Goal: Complete application form

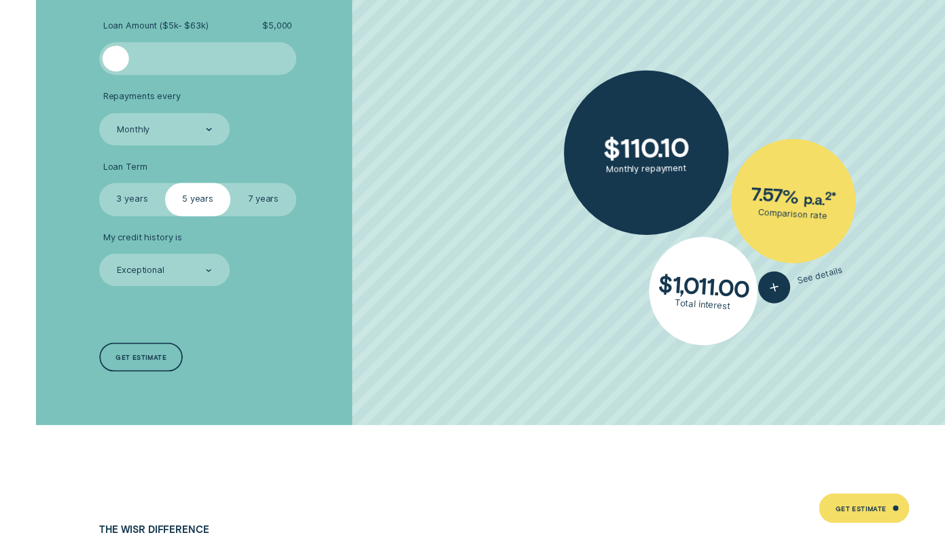
scroll to position [2546, 0]
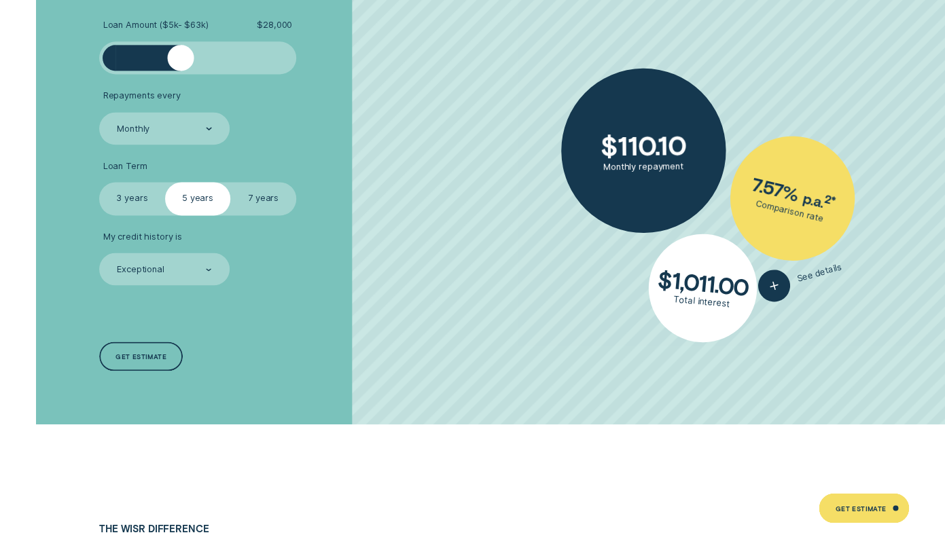
click at [181, 55] on div at bounding box center [197, 58] width 164 height 26
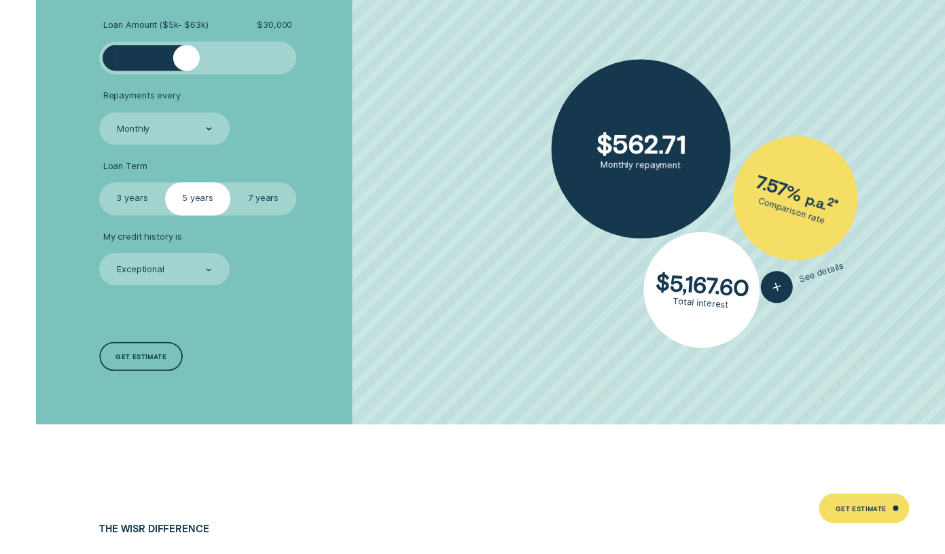
click at [185, 57] on div at bounding box center [186, 58] width 26 height 26
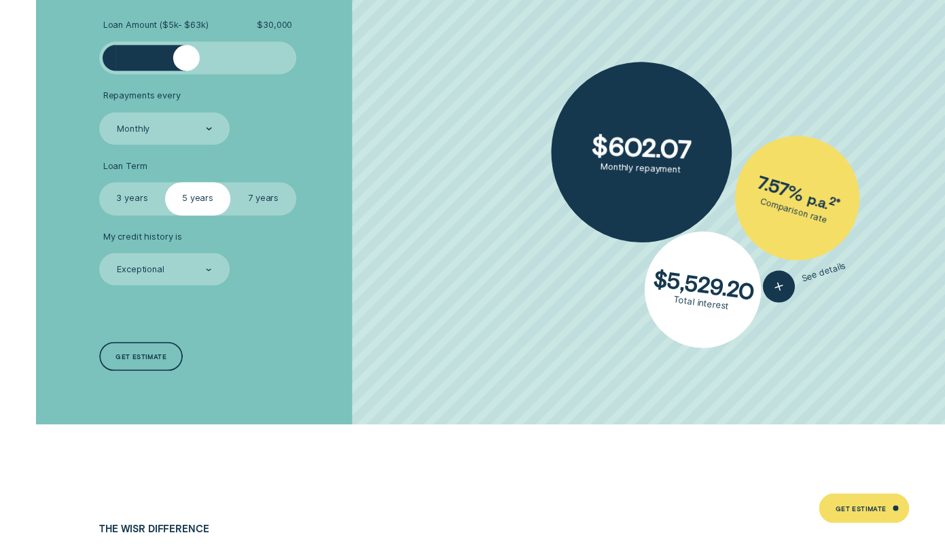
click at [126, 208] on label "3 years" at bounding box center [132, 198] width 66 height 33
click at [99, 182] on input "3 years" at bounding box center [99, 182] width 0 height 0
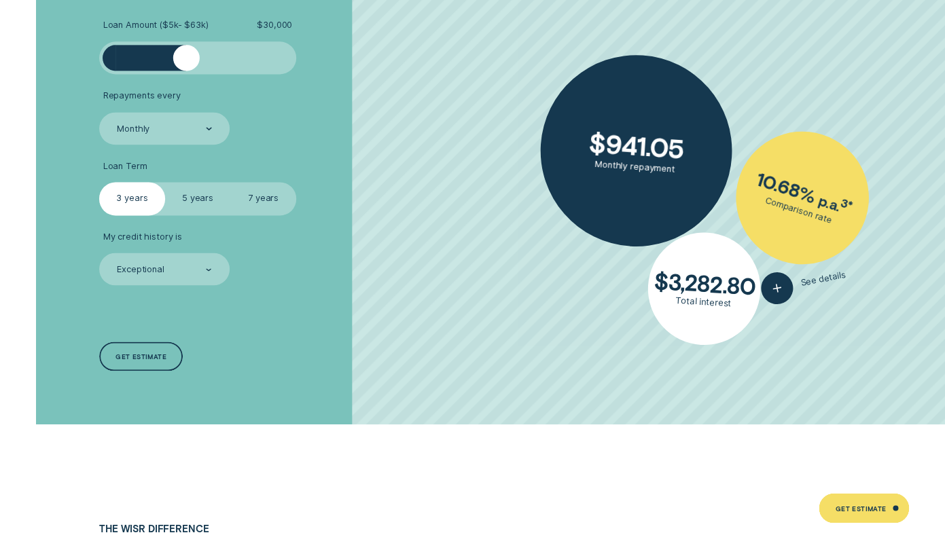
click at [183, 204] on label "5 years" at bounding box center [198, 198] width 66 height 33
click at [165, 182] on input "5 years" at bounding box center [165, 182] width 0 height 0
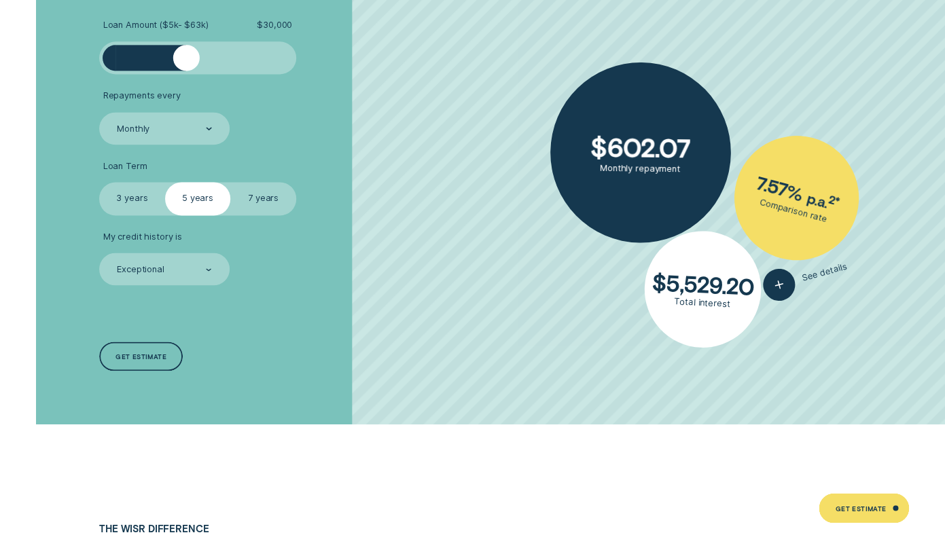
click at [130, 213] on label "3 years" at bounding box center [132, 198] width 66 height 33
click at [99, 182] on input "3 years" at bounding box center [99, 182] width 0 height 0
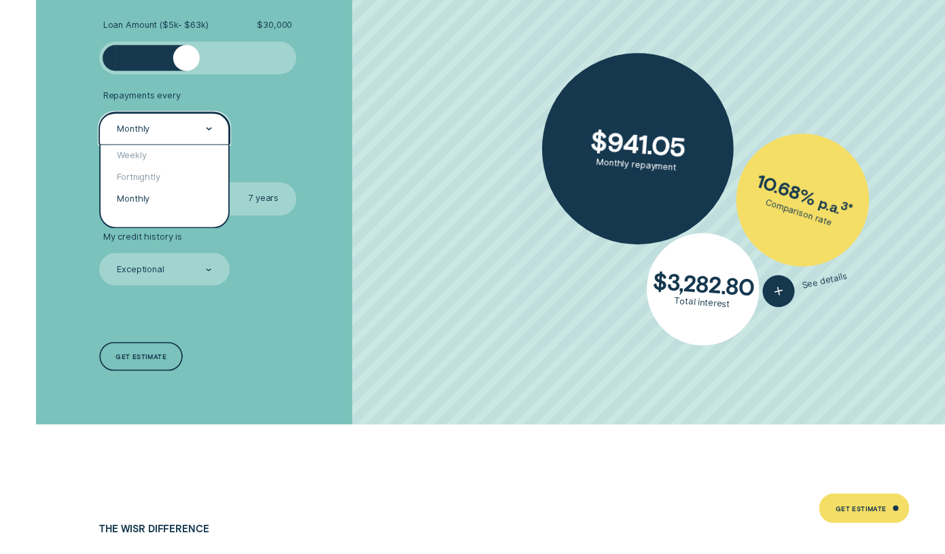
click at [181, 133] on div "Monthly" at bounding box center [163, 128] width 96 height 13
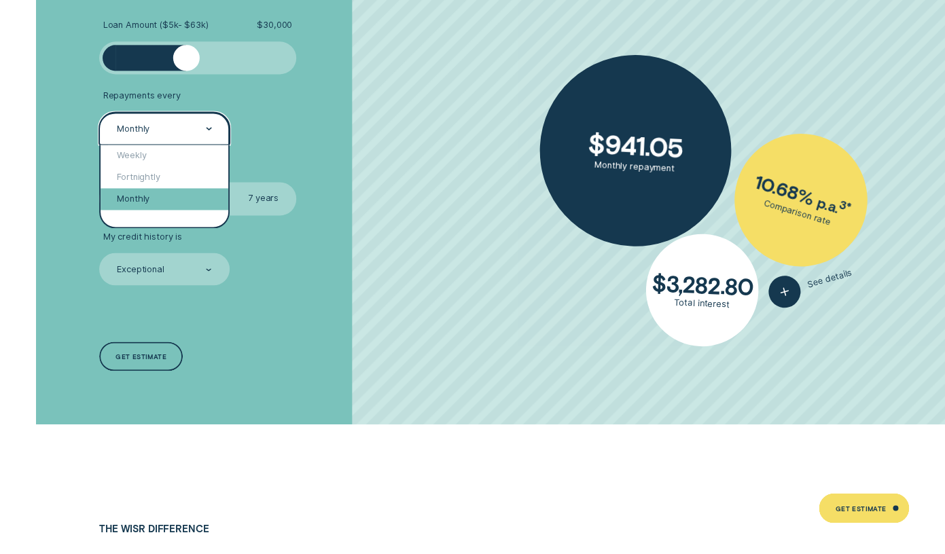
click at [152, 198] on div "Monthly" at bounding box center [165, 199] width 128 height 22
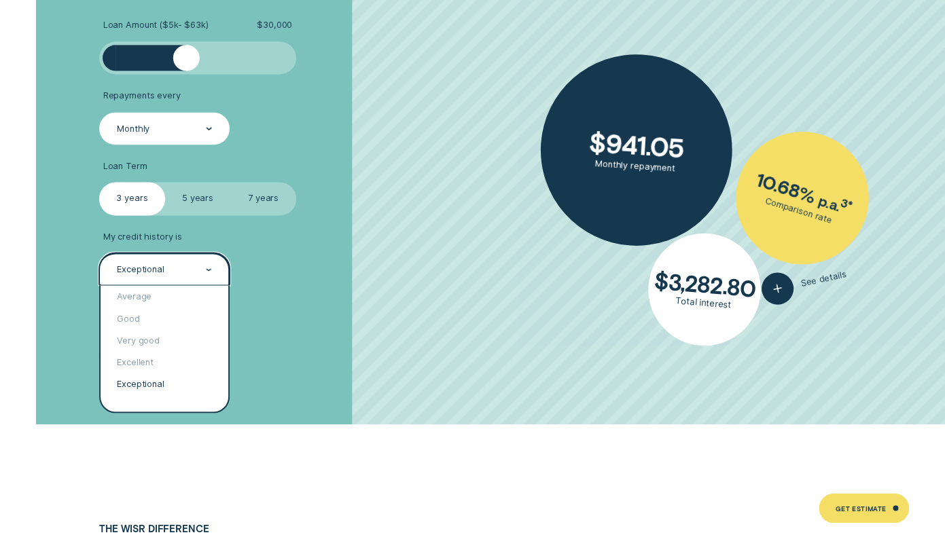
click at [202, 263] on div "Exceptional" at bounding box center [164, 269] width 130 height 33
click at [263, 262] on li "My credit history is option Exceptional selected, 5 of 5. 5 results available. …" at bounding box center [251, 259] width 304 height 54
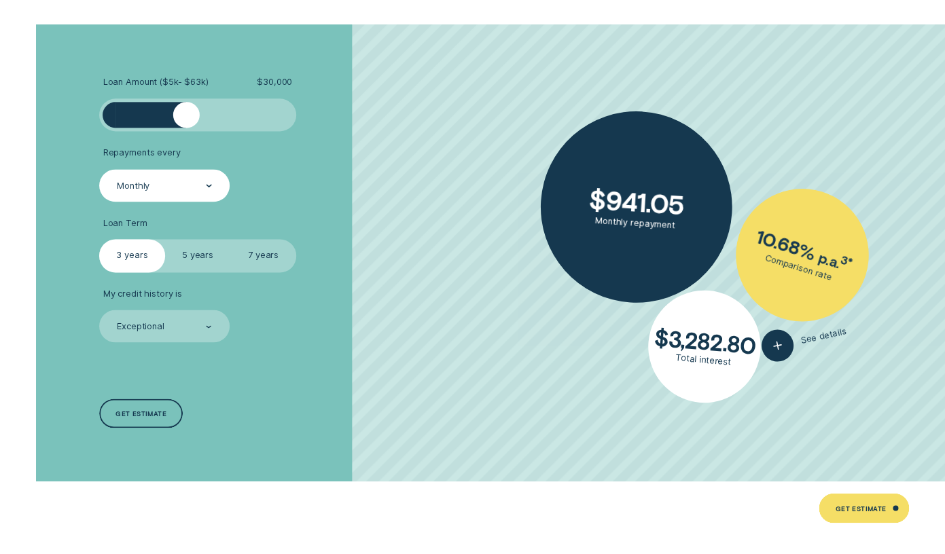
scroll to position [2486, 0]
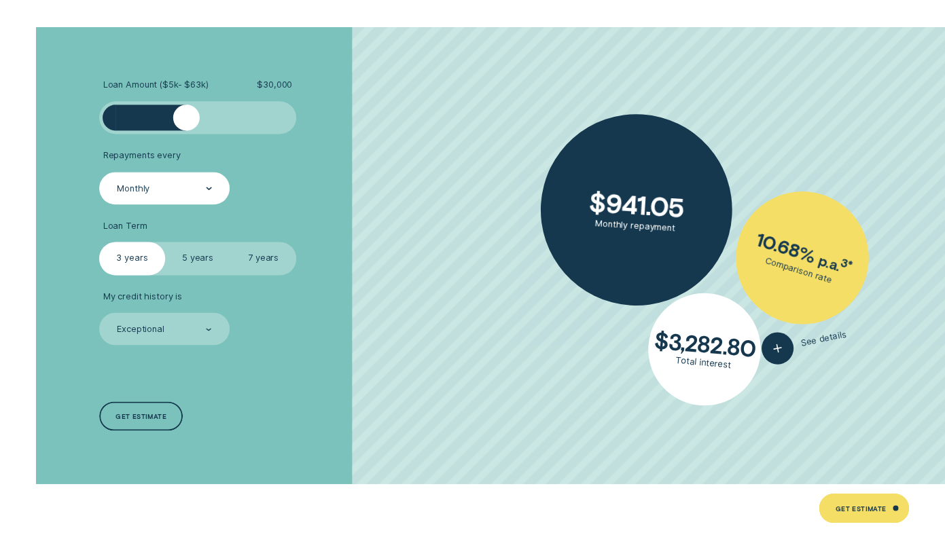
click at [202, 266] on label "5 years" at bounding box center [198, 258] width 66 height 33
click at [165, 242] on input "5 years" at bounding box center [165, 242] width 0 height 0
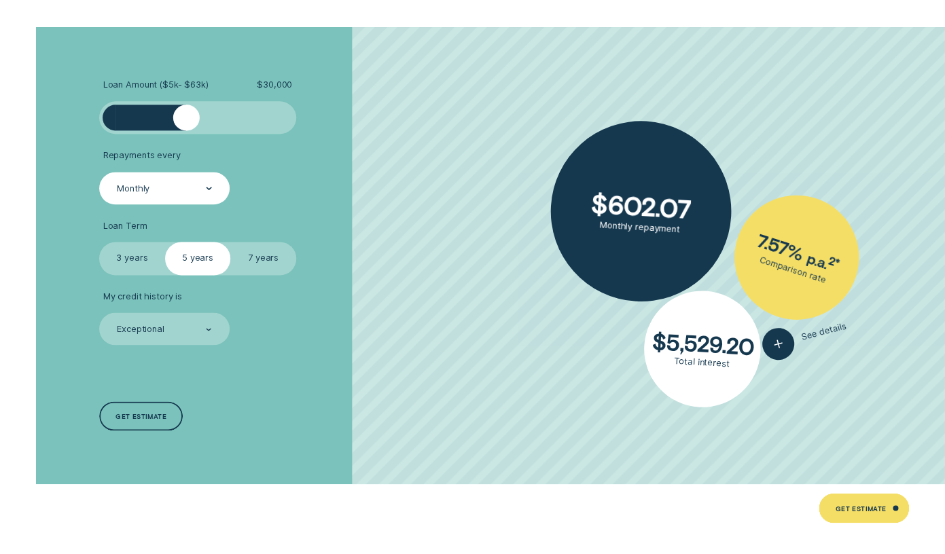
click at [251, 263] on label "7 years" at bounding box center [263, 258] width 66 height 33
click at [230, 242] on input "7 years" at bounding box center [230, 242] width 0 height 0
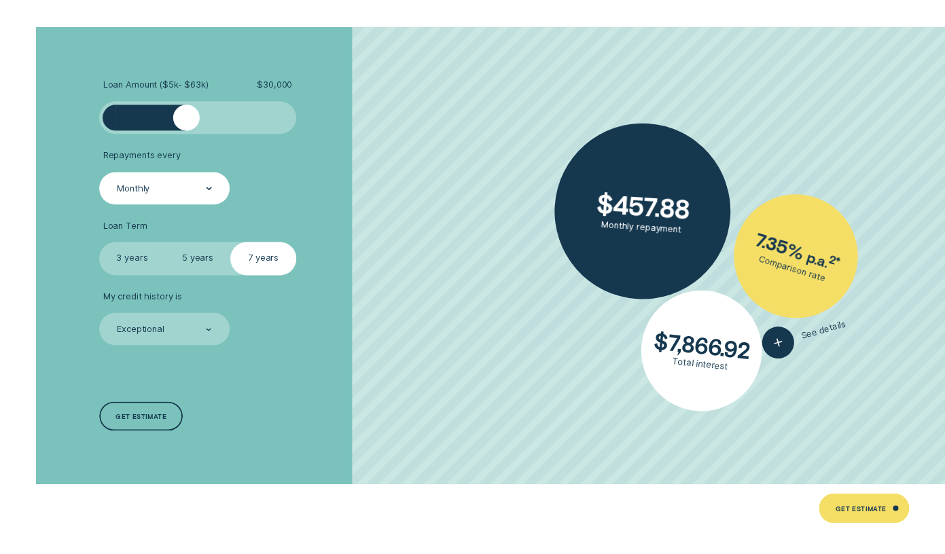
click at [213, 256] on label "5 years" at bounding box center [198, 258] width 66 height 33
click at [165, 242] on input "5 years" at bounding box center [165, 242] width 0 height 0
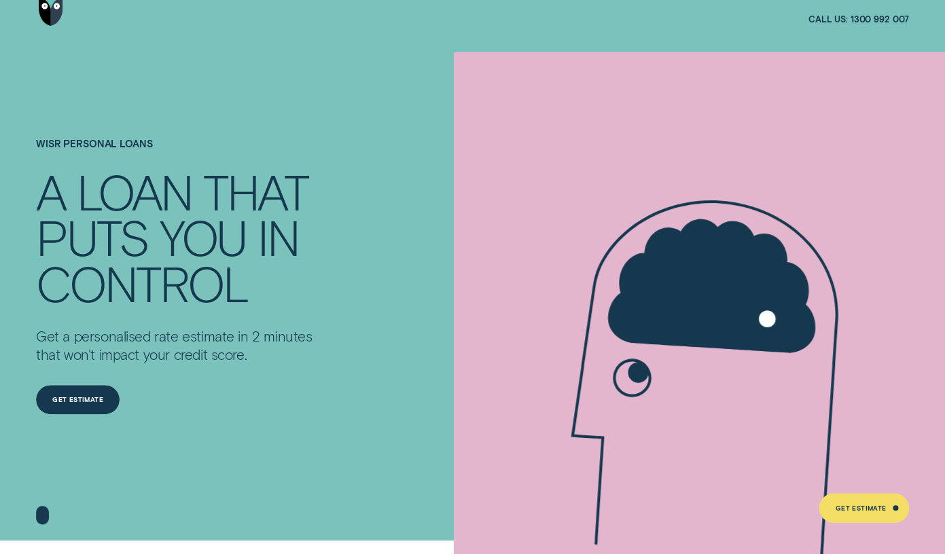
scroll to position [0, 0]
